Goal: Task Accomplishment & Management: Complete application form

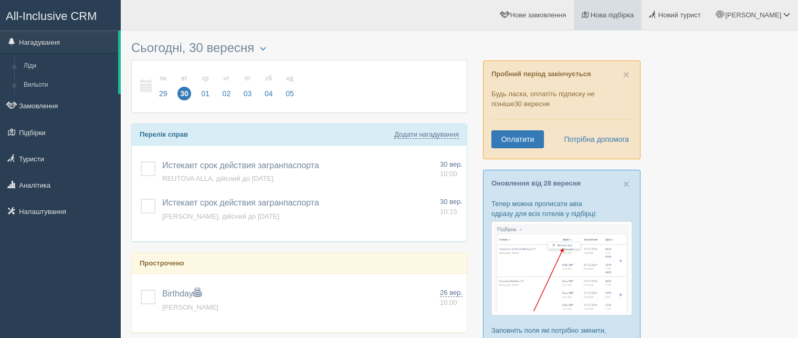
click at [635, 16] on span "Нова підбірка" at bounding box center [613, 15] width 44 height 8
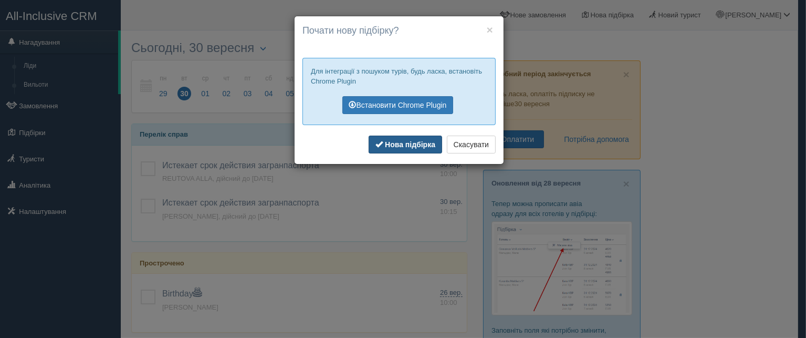
click at [393, 146] on b "Нова підбірка" at bounding box center [410, 144] width 50 height 8
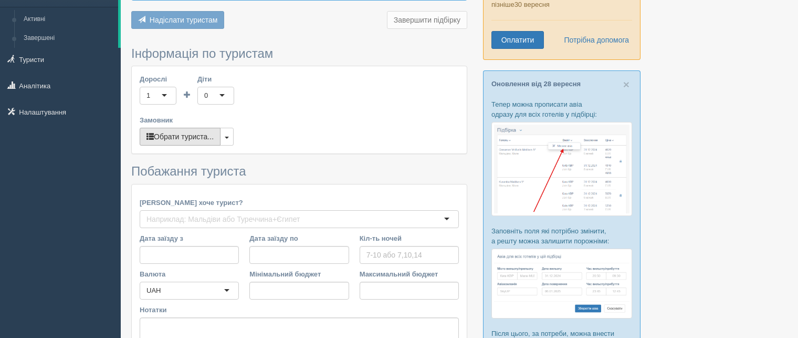
scroll to position [105, 0]
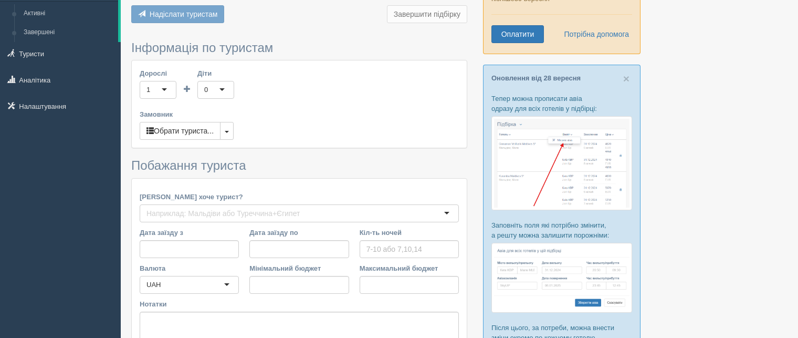
click at [164, 87] on div "1" at bounding box center [158, 90] width 37 height 18
click at [224, 130] on button "button" at bounding box center [227, 131] width 14 height 18
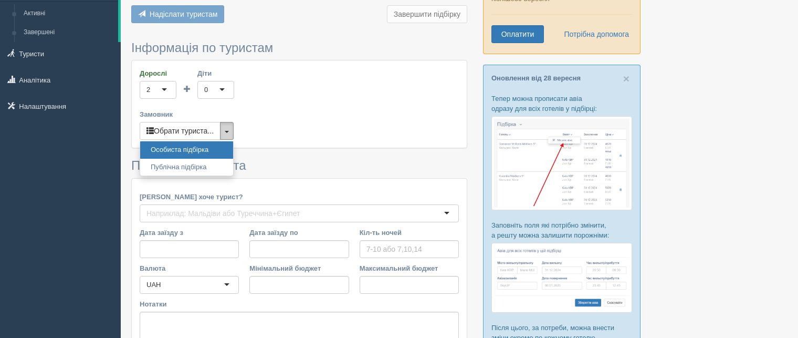
click at [224, 130] on button "button" at bounding box center [227, 131] width 14 height 18
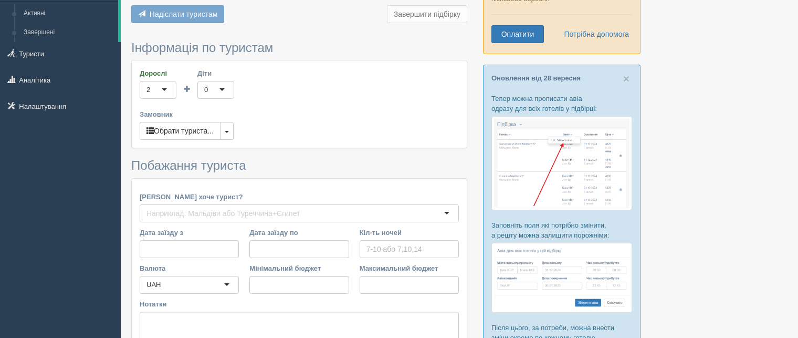
scroll to position [158, 0]
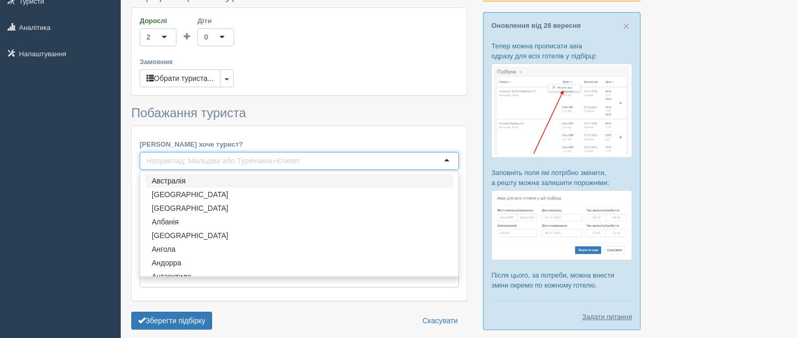
click at [193, 157] on input "Куди хоче турист?" at bounding box center [226, 160] width 158 height 11
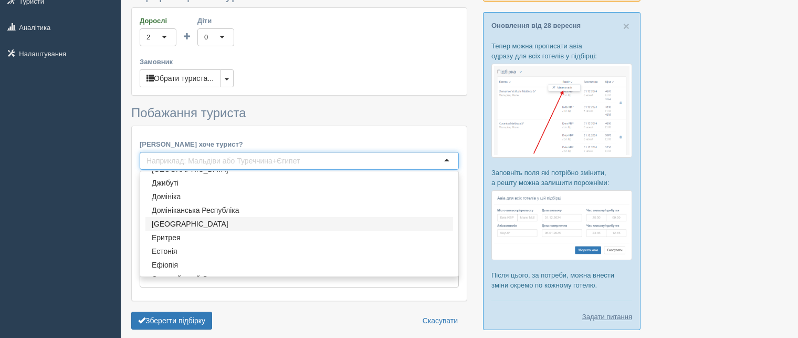
scroll to position [788, 0]
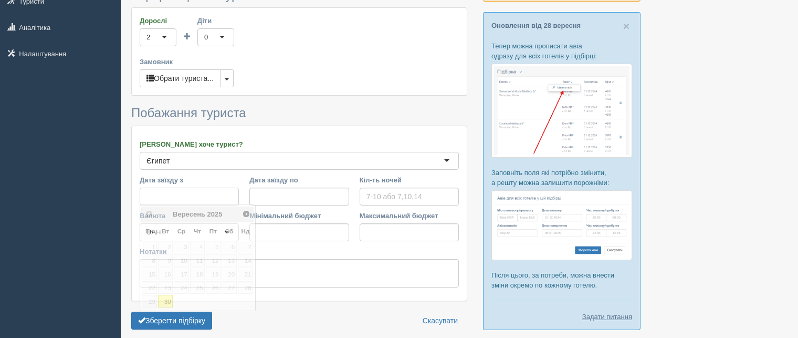
click at [176, 194] on input "Дата заїзду з" at bounding box center [189, 197] width 99 height 18
click at [176, 196] on input "Дата заїзду з" at bounding box center [189, 197] width 99 height 18
click at [55, 193] on div "All-Inclusive CRM Нагадування Замовлення Підбірки" at bounding box center [399, 113] width 798 height 543
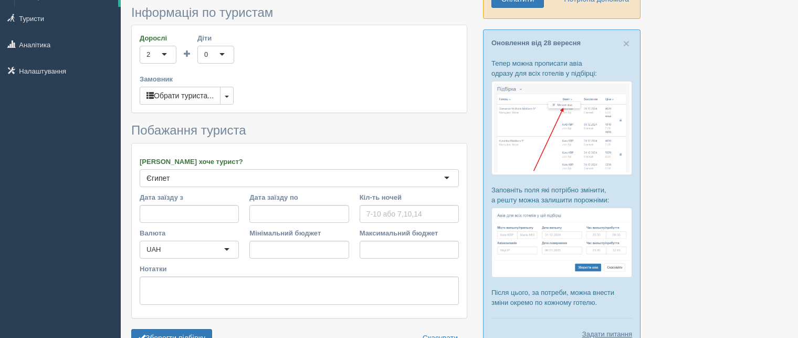
scroll to position [158, 0]
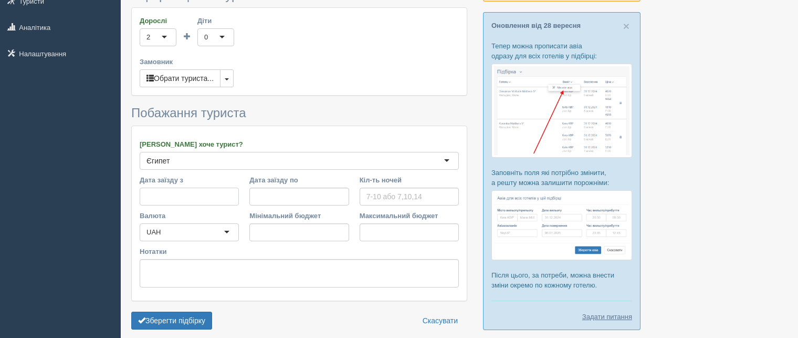
click at [159, 192] on input "Дата заїзду з" at bounding box center [189, 197] width 99 height 18
click at [246, 213] on span "Наст>" at bounding box center [247, 213] width 8 height 8
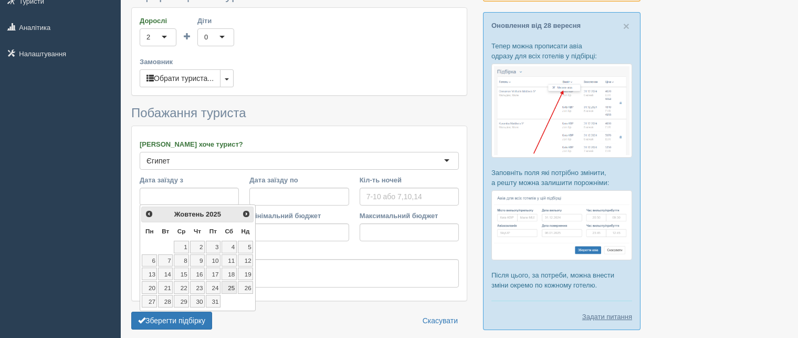
click at [231, 285] on link "25" at bounding box center [229, 287] width 15 height 13
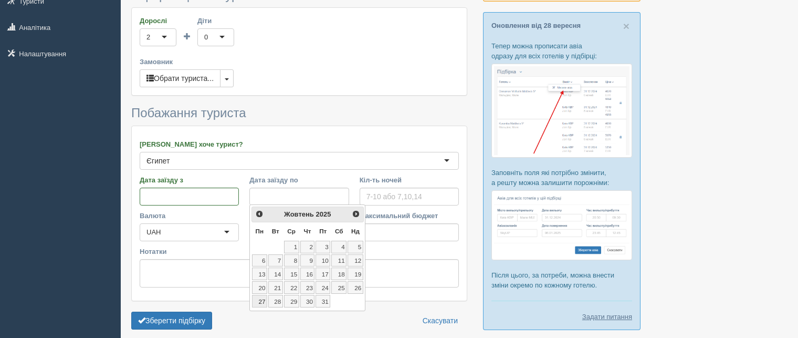
click at [261, 299] on link "27" at bounding box center [259, 301] width 15 height 13
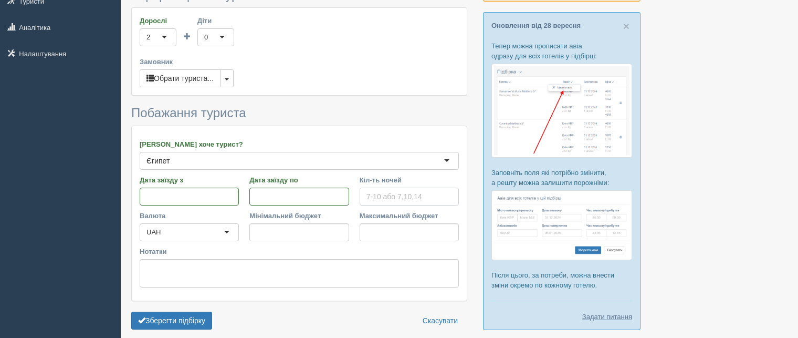
click at [376, 194] on input "Кіл-ть ночей" at bounding box center [409, 197] width 99 height 18
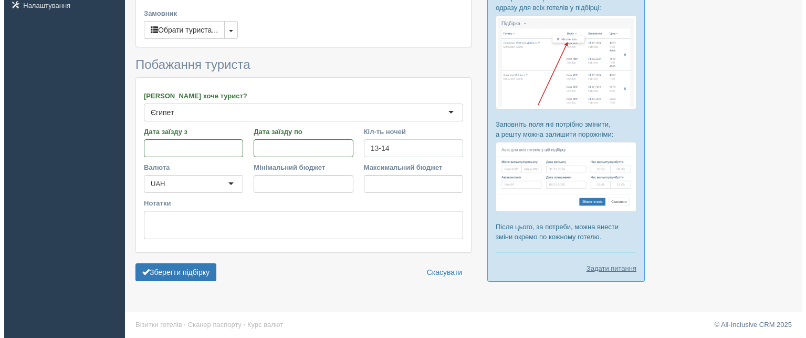
scroll to position [206, 0]
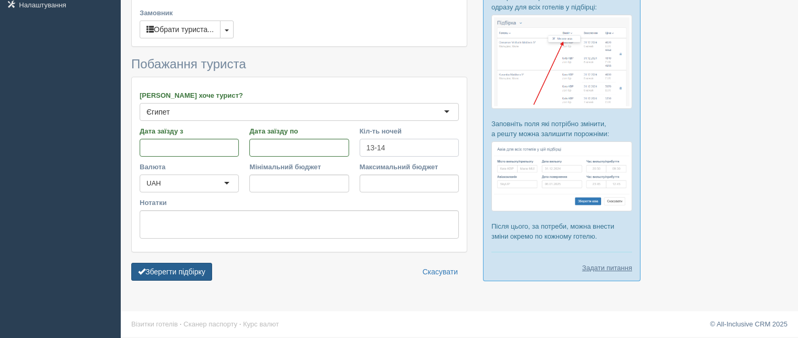
type input "13-14"
click at [159, 273] on button "Зберегти підбірку" at bounding box center [171, 272] width 81 height 18
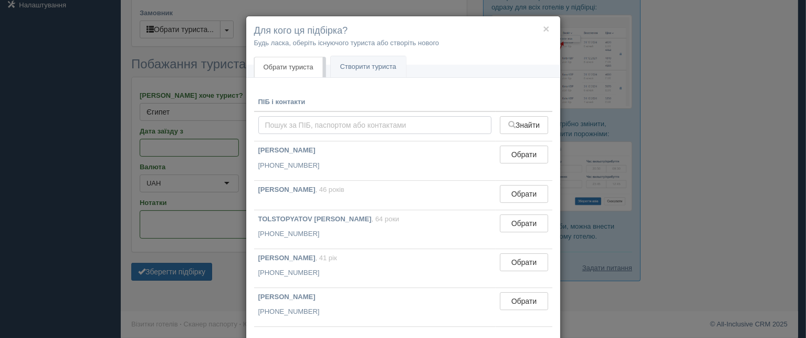
click at [298, 121] on input "text" at bounding box center [375, 125] width 234 height 18
type input "Ь"
type input "ь"
type input "мойса"
click at [377, 65] on link "Створити туриста" at bounding box center [368, 67] width 75 height 22
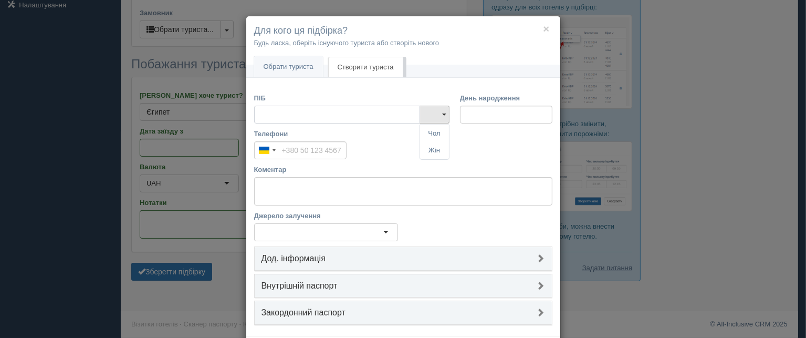
click at [285, 111] on input "ПІБ" at bounding box center [337, 115] width 166 height 18
click at [429, 137] on link "Чол" at bounding box center [434, 133] width 29 height 17
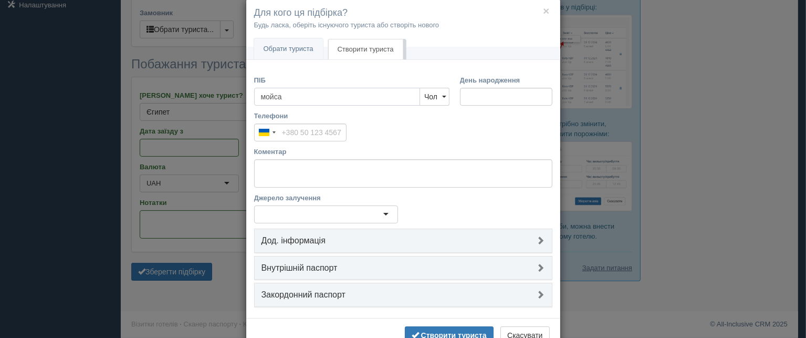
scroll to position [49, 0]
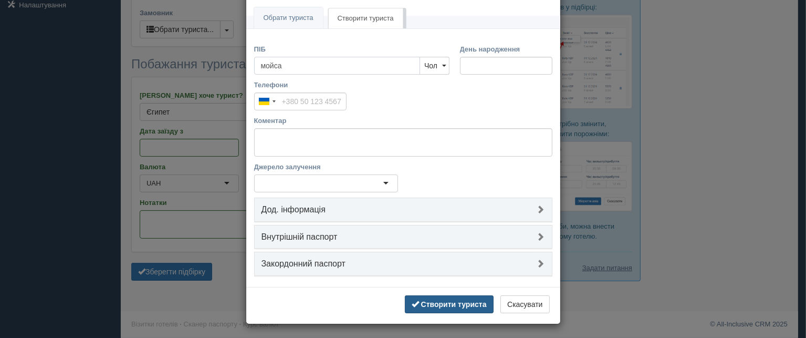
type input "мойса"
click at [443, 302] on b "Створити туриста" at bounding box center [454, 304] width 66 height 8
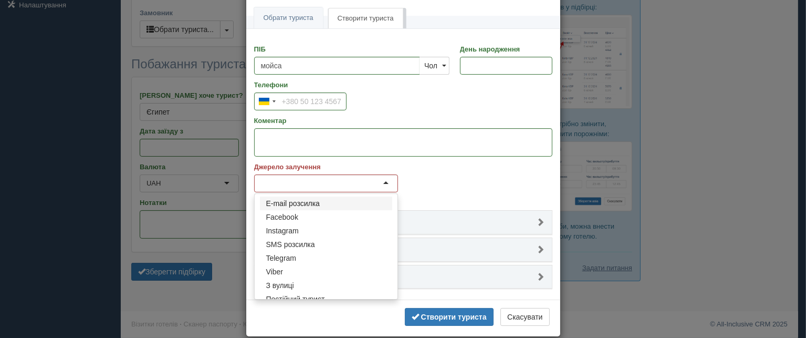
click at [305, 188] on div at bounding box center [326, 183] width 144 height 18
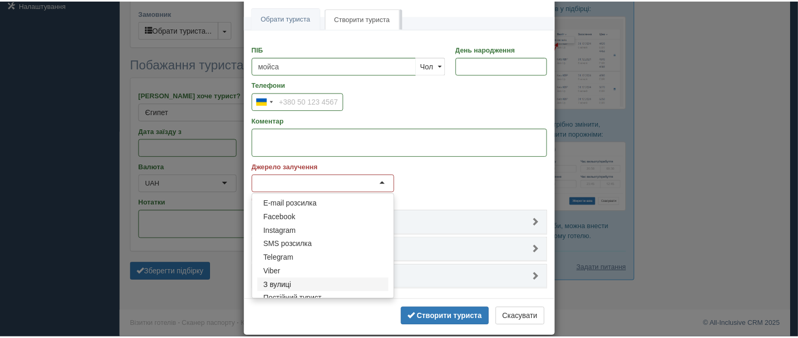
scroll to position [0, 0]
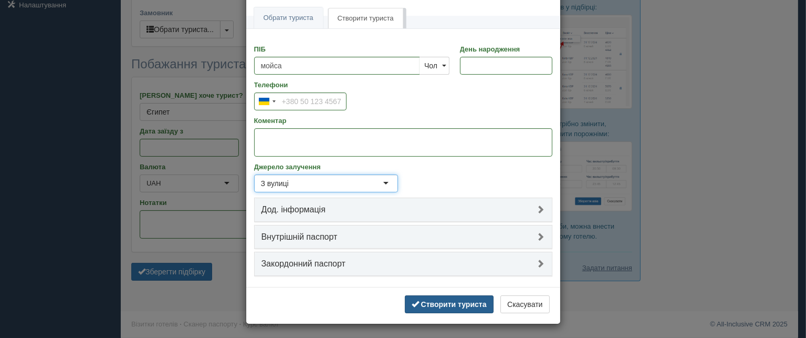
click at [448, 305] on b "Створити туриста" at bounding box center [454, 304] width 66 height 8
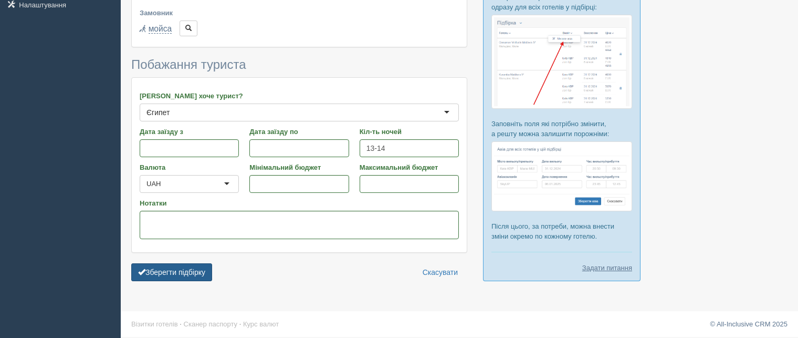
click at [192, 274] on button "Зберегти підбірку" at bounding box center [171, 272] width 81 height 18
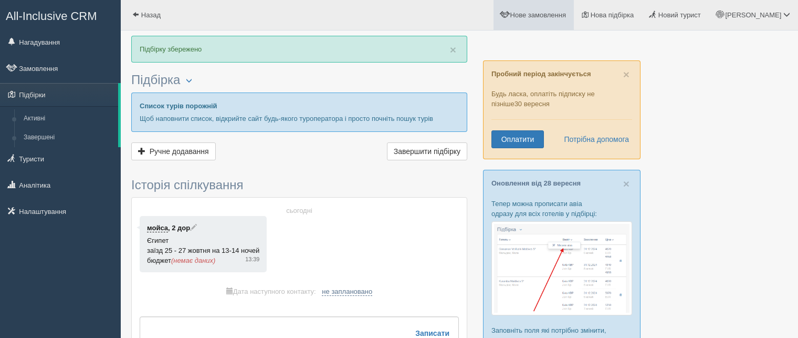
click at [569, 6] on link "Нове замовлення" at bounding box center [534, 15] width 80 height 30
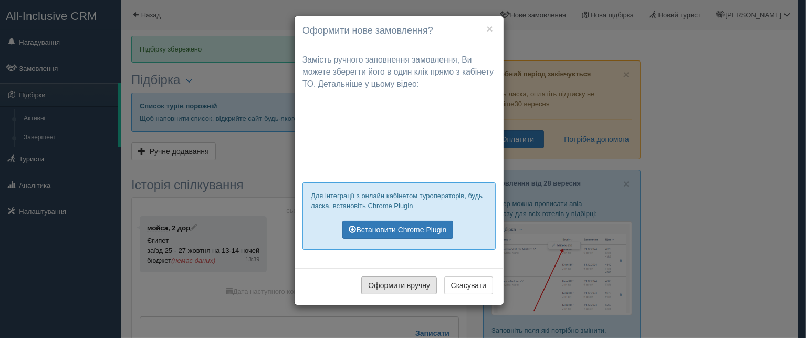
click at [411, 286] on button "Оформити вручну" at bounding box center [399, 285] width 76 height 18
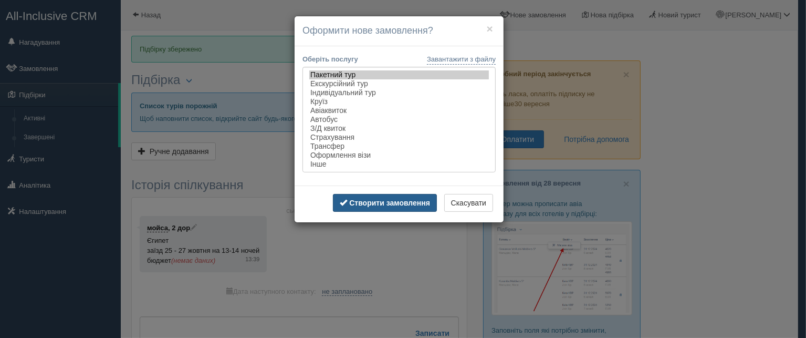
click at [393, 206] on b "Створити замовлення" at bounding box center [389, 203] width 81 height 8
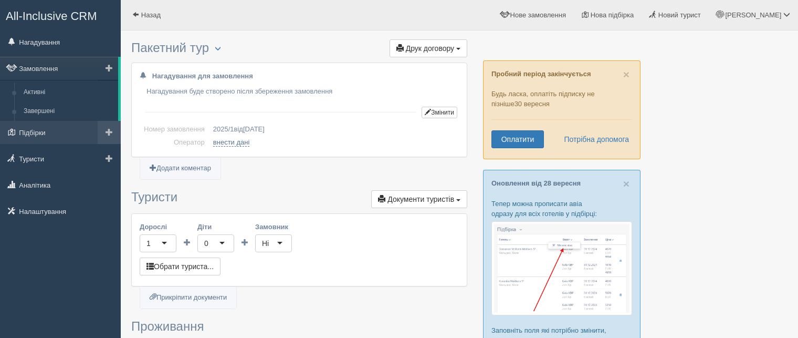
click at [115, 129] on link at bounding box center [109, 132] width 23 height 23
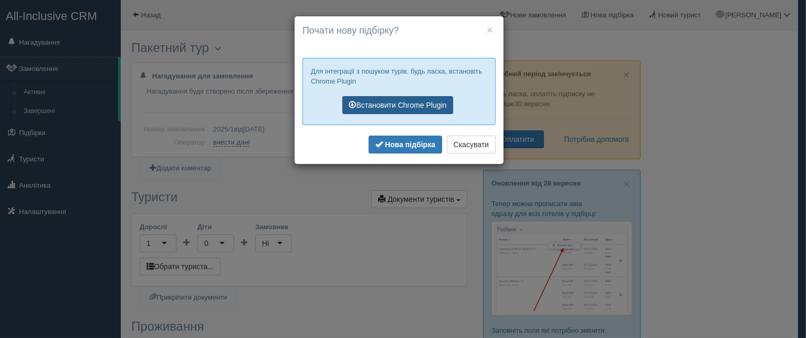
click at [367, 107] on link "Встановити Chrome Plugin" at bounding box center [397, 105] width 111 height 18
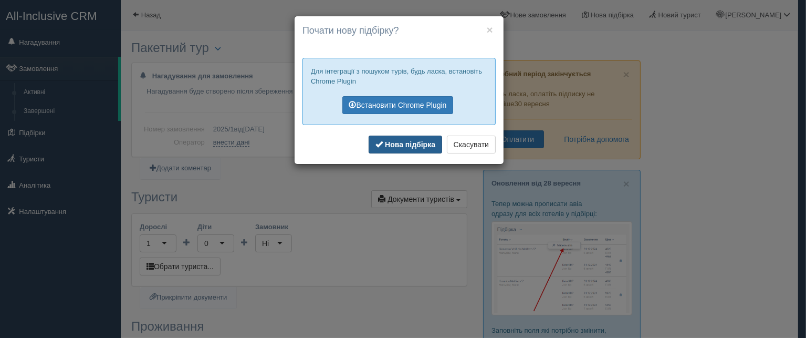
click at [403, 145] on b "Нова підбірка" at bounding box center [410, 144] width 50 height 8
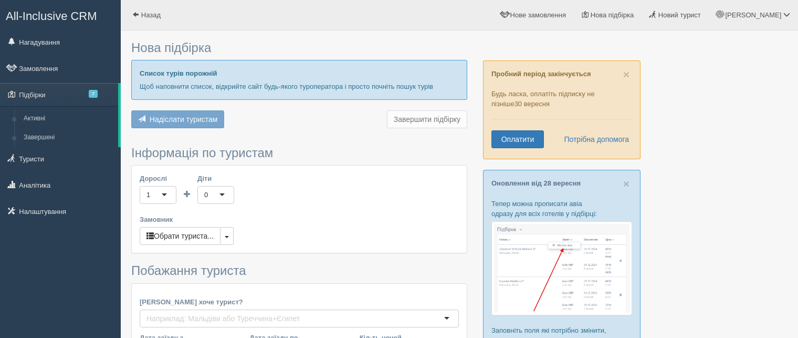
type input "9-10"
type input "116900"
type input "150400"
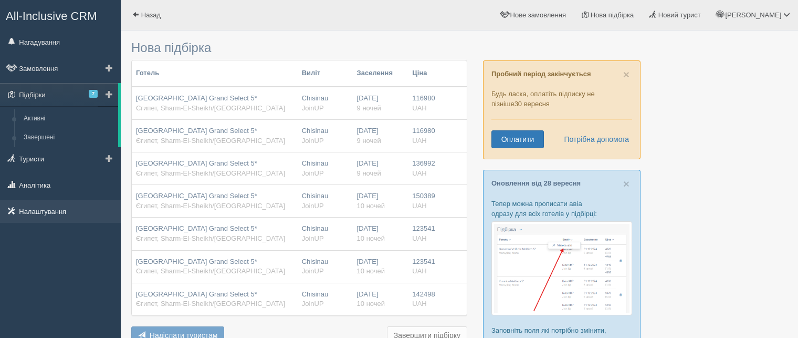
drag, startPoint x: 39, startPoint y: 187, endPoint x: 48, endPoint y: 205, distance: 19.7
click at [49, 206] on ul "Нагадування Замовлення Підбірки 7 Активні Завершені" at bounding box center [60, 127] width 121 height 195
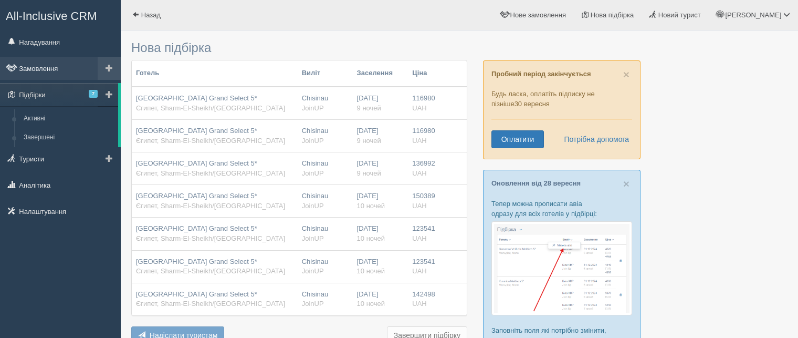
click at [31, 63] on link "Замовлення" at bounding box center [60, 68] width 121 height 23
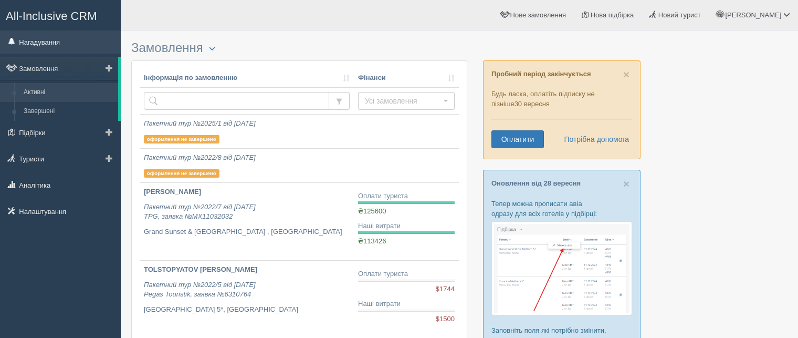
click at [51, 42] on link "Нагадування" at bounding box center [60, 41] width 121 height 23
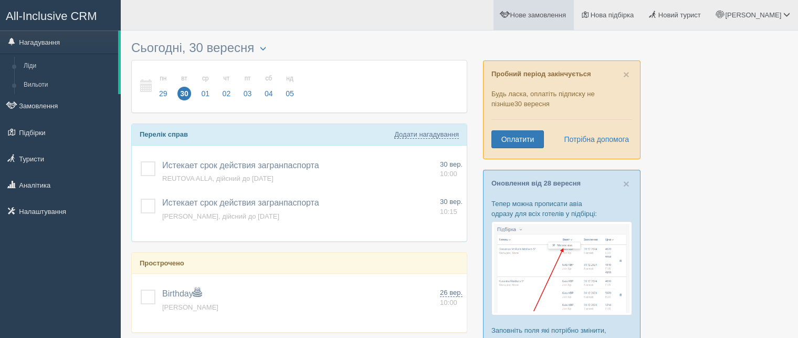
click at [550, 15] on span "Нове замовлення" at bounding box center [539, 15] width 56 height 8
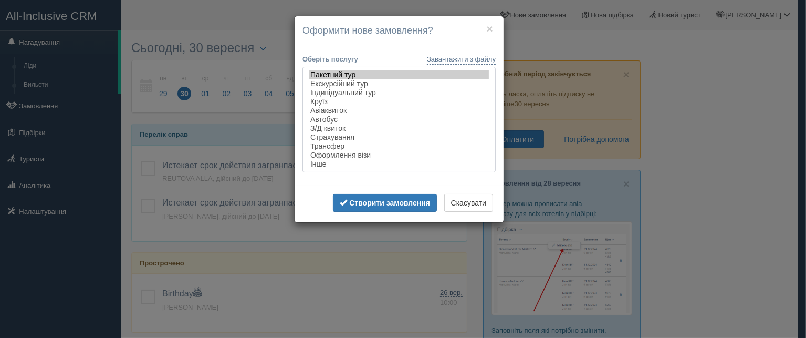
click at [330, 75] on option "Пакетний тур" at bounding box center [399, 74] width 180 height 9
click at [381, 207] on b "Створити замовлення" at bounding box center [389, 203] width 81 height 8
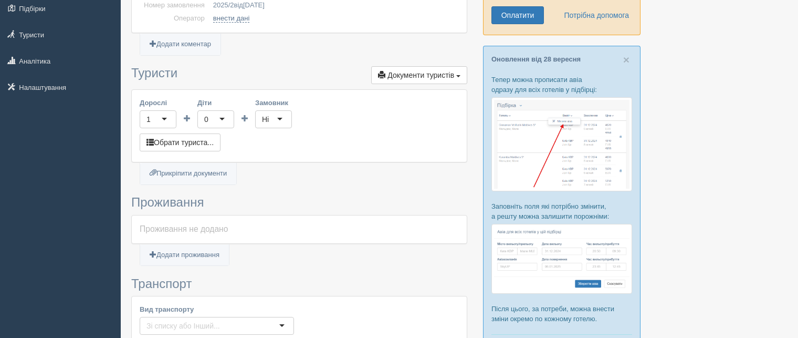
scroll to position [158, 0]
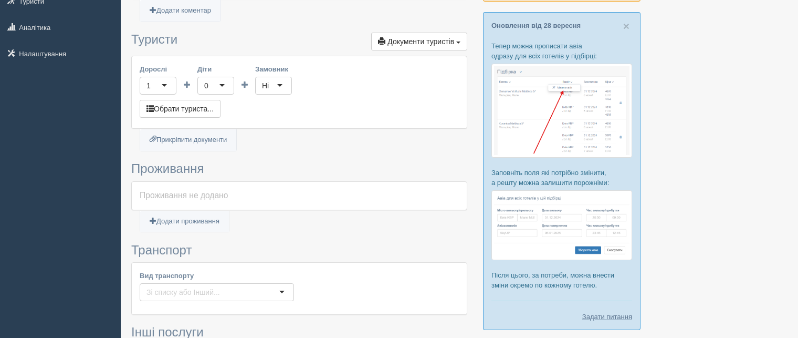
click at [175, 84] on div "1" at bounding box center [158, 86] width 37 height 18
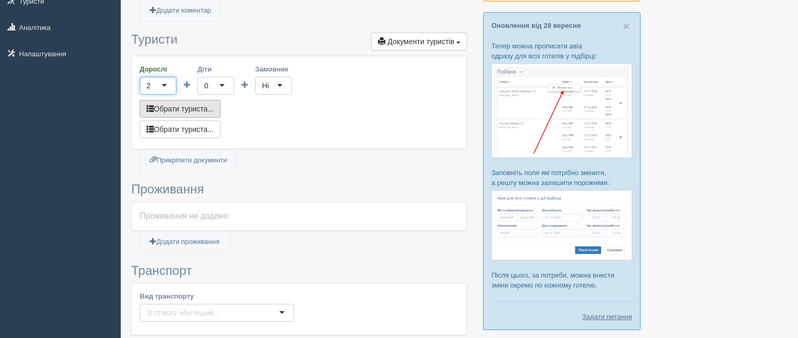
click at [188, 111] on button "Обрати туриста..." at bounding box center [180, 109] width 81 height 18
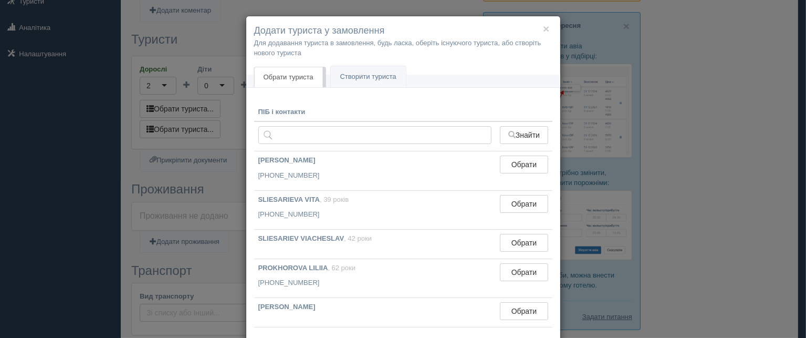
click at [748, 111] on div "× Додати туриста у замовлення Для додавання туриста в замовлення, будь ласка, о…" at bounding box center [403, 169] width 806 height 338
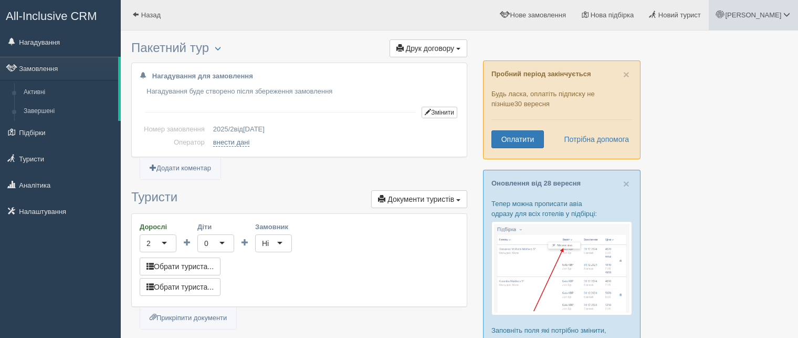
click at [766, 11] on span "[PERSON_NAME]" at bounding box center [753, 15] width 56 height 8
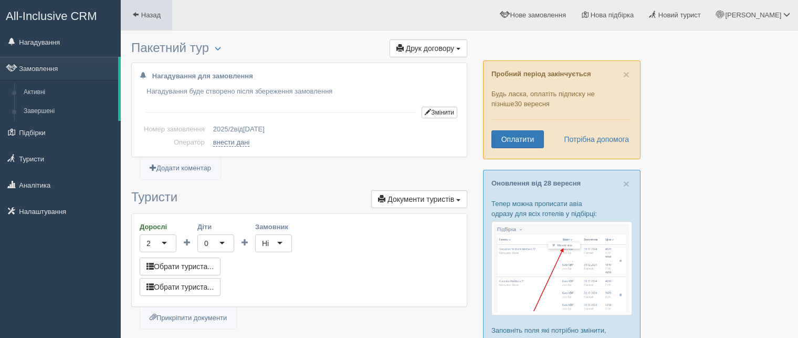
click at [145, 6] on link "Назад" at bounding box center [146, 15] width 51 height 30
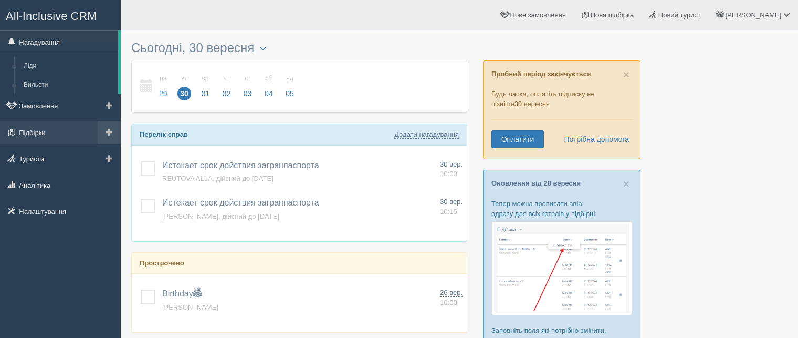
click at [33, 132] on link "Підбірки" at bounding box center [60, 132] width 121 height 23
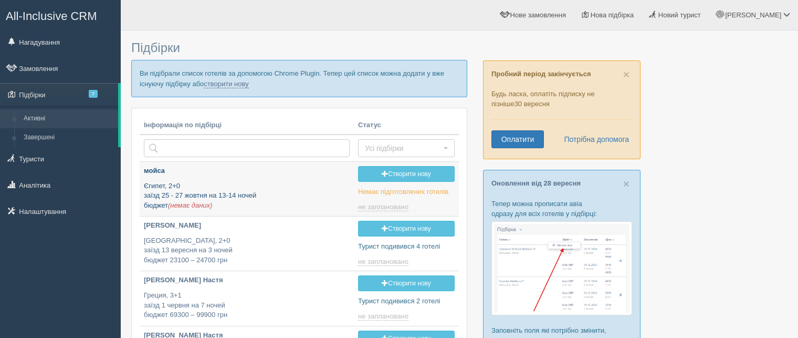
type input "[DATE] 14:35"
click at [150, 168] on p "мойса" at bounding box center [247, 171] width 206 height 10
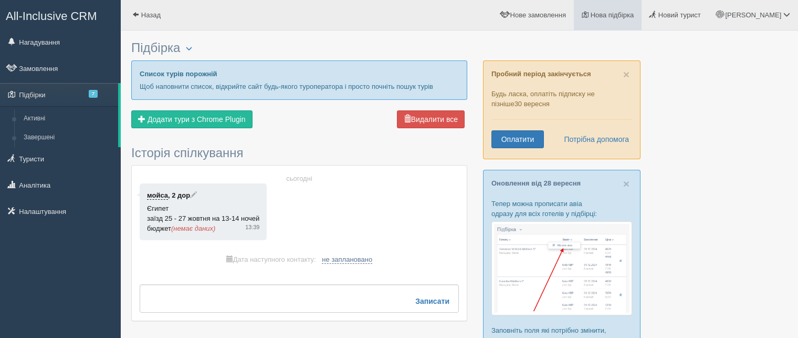
click at [635, 15] on span "Нова підбірка" at bounding box center [613, 15] width 44 height 8
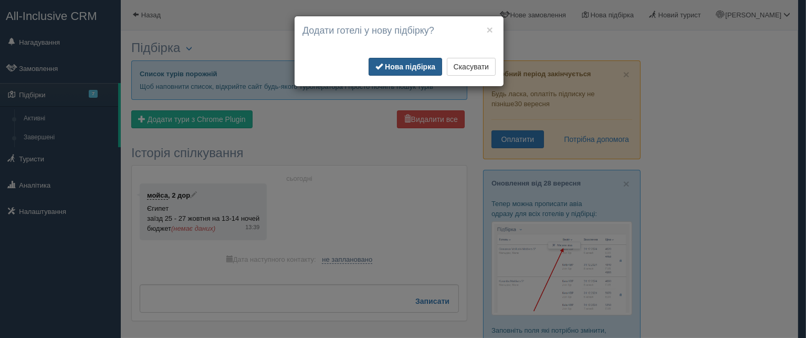
click at [393, 70] on b "Нова підбірка" at bounding box center [410, 67] width 50 height 8
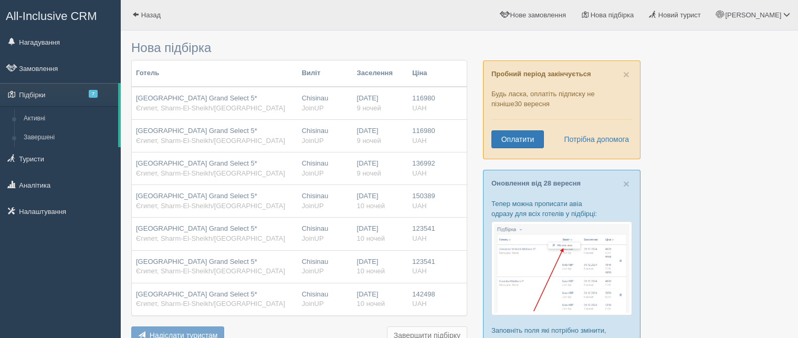
click at [161, 79] on th "Готель" at bounding box center [215, 73] width 166 height 26
